Goal: Task Accomplishment & Management: Use online tool/utility

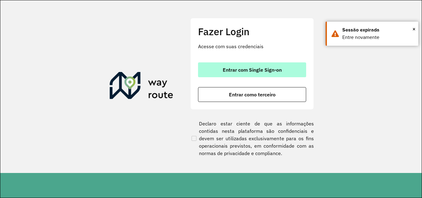
click at [258, 68] on span "Entrar com Single Sign-on" at bounding box center [252, 69] width 59 height 5
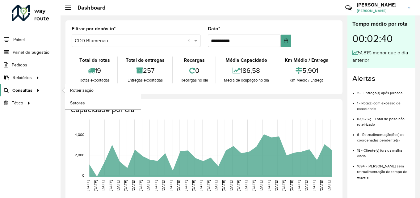
click at [21, 91] on span "Consultas" at bounding box center [22, 90] width 20 height 6
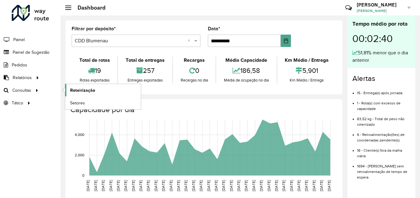
click at [82, 88] on span "Roteirização" at bounding box center [82, 90] width 25 height 6
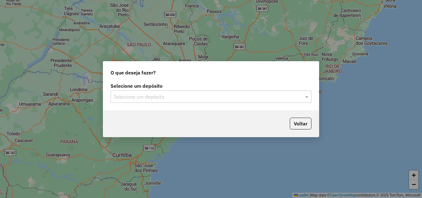
click at [187, 95] on input "text" at bounding box center [205, 96] width 182 height 7
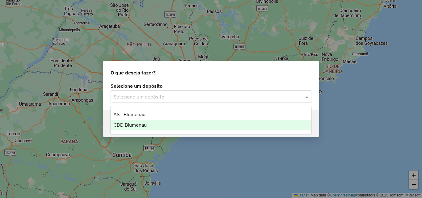
click at [149, 124] on div "CDD Blumenau" at bounding box center [211, 125] width 200 height 10
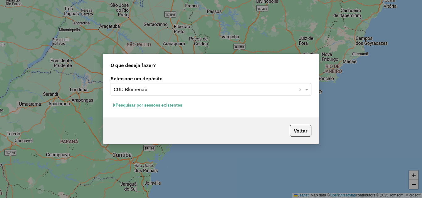
click at [220, 121] on div "Voltar" at bounding box center [210, 130] width 215 height 27
click at [152, 102] on button "Pesquisar por sessões existentes" at bounding box center [148, 105] width 74 height 10
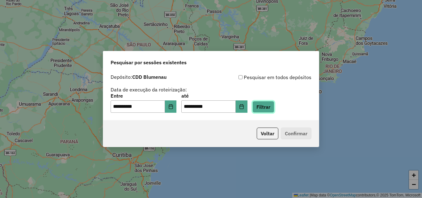
click at [266, 109] on button "Filtrar" at bounding box center [263, 107] width 22 height 12
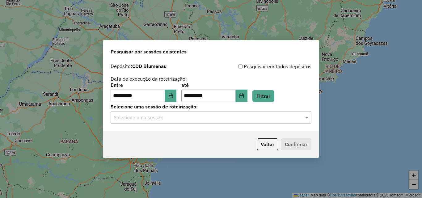
click at [169, 116] on input "text" at bounding box center [205, 117] width 182 height 7
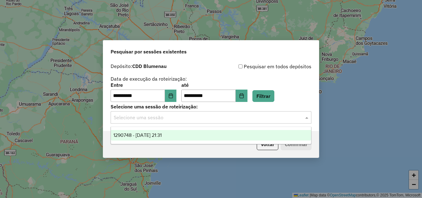
click at [158, 133] on span "1290748 - 08/10/2025 21:31" at bounding box center [137, 134] width 48 height 5
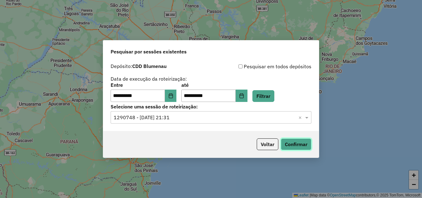
click at [293, 140] on button "Confirmar" at bounding box center [296, 144] width 31 height 12
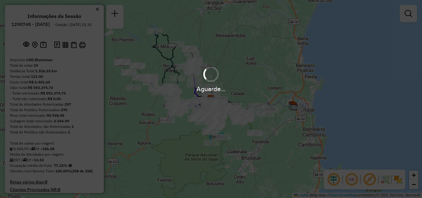
drag, startPoint x: 237, startPoint y: 90, endPoint x: 249, endPoint y: 87, distance: 12.6
click at [249, 87] on div "Aguarde..." at bounding box center [211, 99] width 422 height 198
click at [349, 181] on div "Aguarde..." at bounding box center [211, 99] width 422 height 198
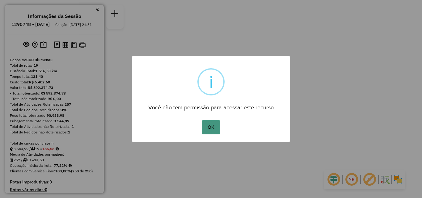
click at [212, 131] on button "OK" at bounding box center [211, 127] width 18 height 14
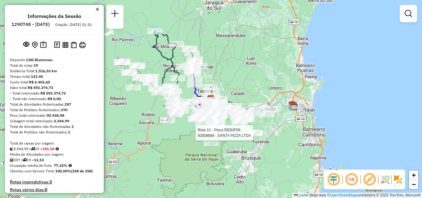
select select "**********"
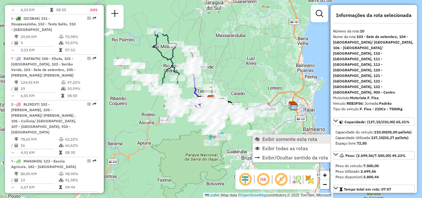
click at [262, 139] on span "Exibir somente esta rota" at bounding box center [289, 138] width 55 height 5
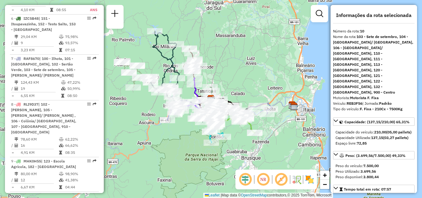
scroll to position [614, 0]
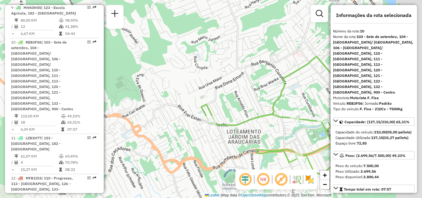
drag, startPoint x: 239, startPoint y: 112, endPoint x: 174, endPoint y: 90, distance: 68.5
click at [175, 90] on div "Janela de atendimento Grade de atendimento Capacidade Transportadoras Veículos …" at bounding box center [211, 99] width 422 height 198
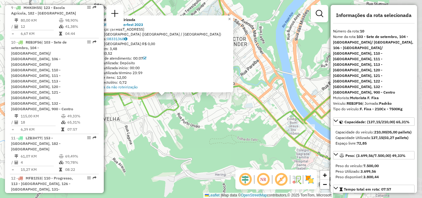
drag, startPoint x: 227, startPoint y: 152, endPoint x: 180, endPoint y: 149, distance: 47.0
click at [180, 149] on div "Atividade não roteirizada 92810057 - Oktoberfest 2023 Endereço: [STREET_ADDRESS…" at bounding box center [211, 99] width 422 height 198
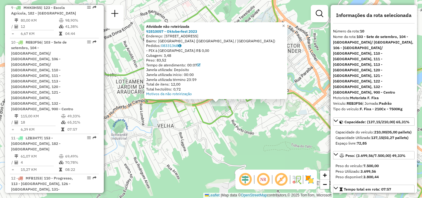
drag, startPoint x: 199, startPoint y: 147, endPoint x: 255, endPoint y: 155, distance: 56.1
click at [255, 155] on div "Atividade não roteirizada 92810057 - Oktoberfest 2023 Endereço: [STREET_ADDRESS…" at bounding box center [211, 99] width 422 height 198
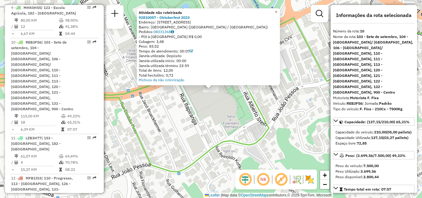
click at [208, 106] on div "Atividade não roteirizada 92810057 - Oktoberfest 2023 Endereço: [STREET_ADDRESS…" at bounding box center [211, 99] width 422 height 198
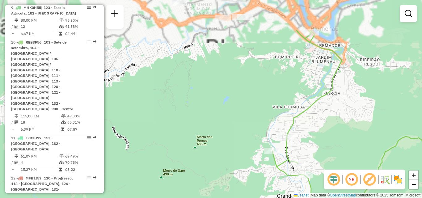
drag, startPoint x: 256, startPoint y: 88, endPoint x: 226, endPoint y: 132, distance: 52.6
click at [226, 146] on div "Janela de atendimento Grade de atendimento Capacidade Transportadoras Veículos …" at bounding box center [211, 99] width 422 height 198
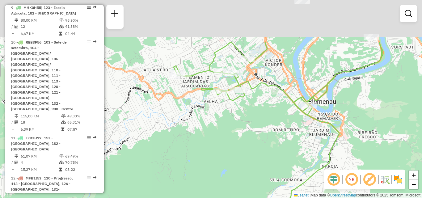
drag, startPoint x: 235, startPoint y: 92, endPoint x: 236, endPoint y: 154, distance: 61.4
click at [236, 154] on div "Janela de atendimento Grade de atendimento Capacidade Transportadoras Veículos …" at bounding box center [211, 99] width 422 height 198
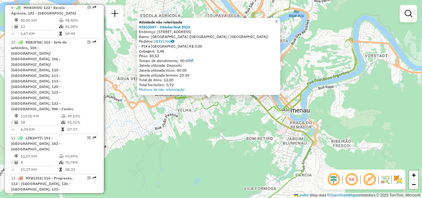
click at [278, 19] on span "×" at bounding box center [276, 21] width 3 height 5
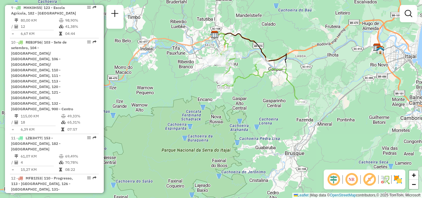
drag, startPoint x: 216, startPoint y: 123, endPoint x: 219, endPoint y: 131, distance: 8.3
click at [217, 135] on div "Janela de atendimento Grade de atendimento Capacidade Transportadoras Veículos …" at bounding box center [211, 99] width 422 height 198
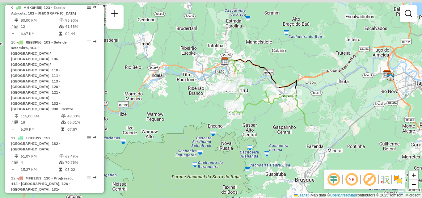
drag, startPoint x: 244, startPoint y: 87, endPoint x: 253, endPoint y: 105, distance: 20.4
click at [253, 106] on icon at bounding box center [266, 103] width 92 height 52
